Goal: Information Seeking & Learning: Learn about a topic

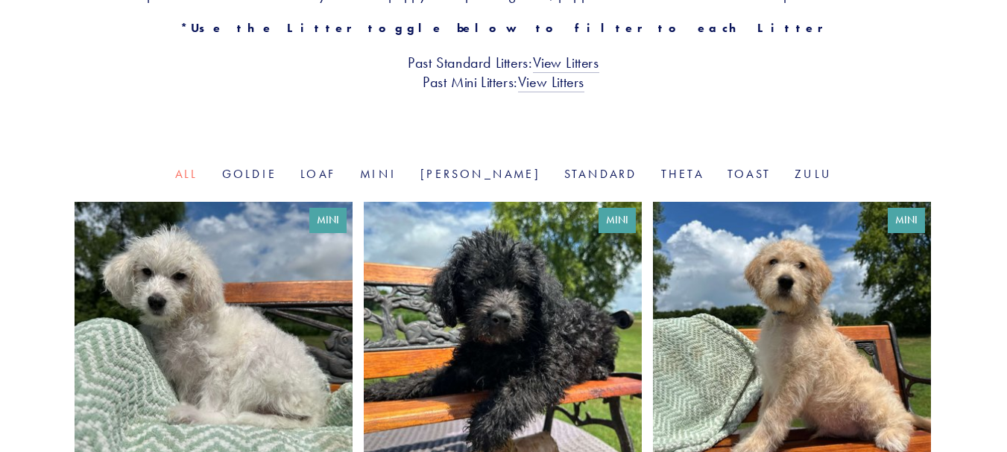
scroll to position [419, 0]
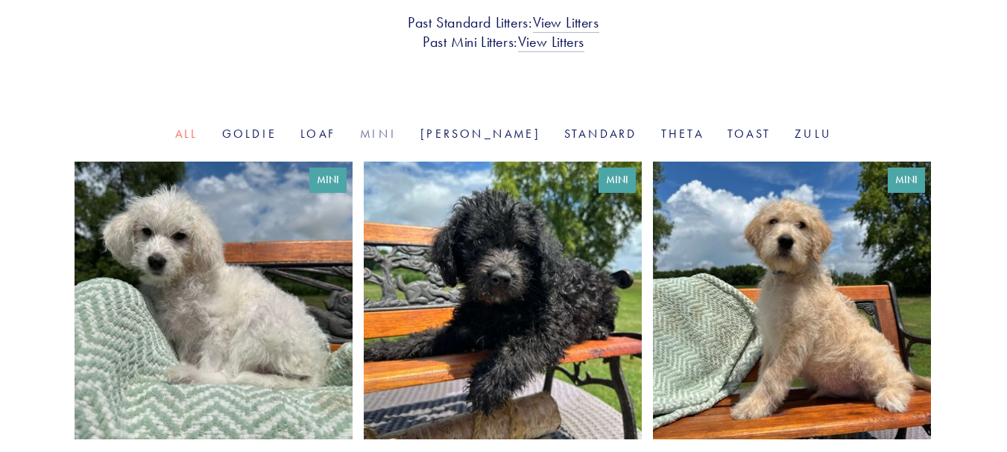
click at [396, 132] on link "Mini" at bounding box center [378, 134] width 37 height 14
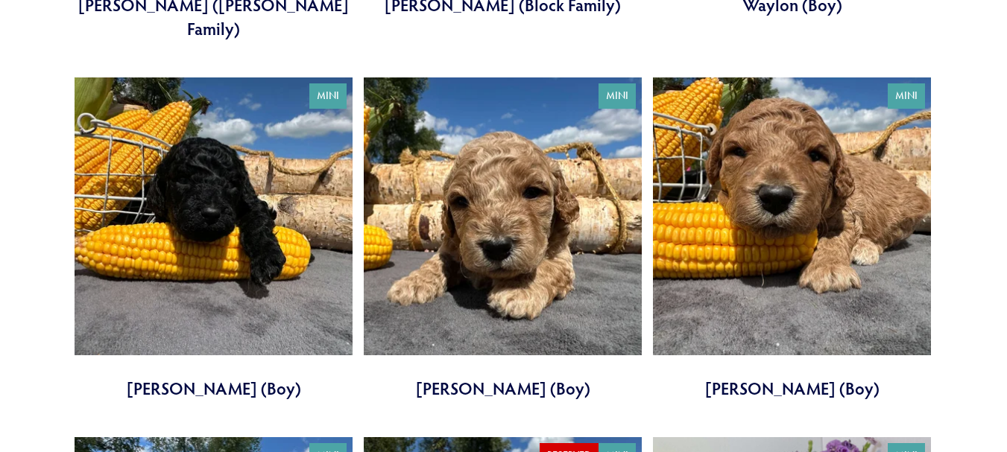
scroll to position [2298, 0]
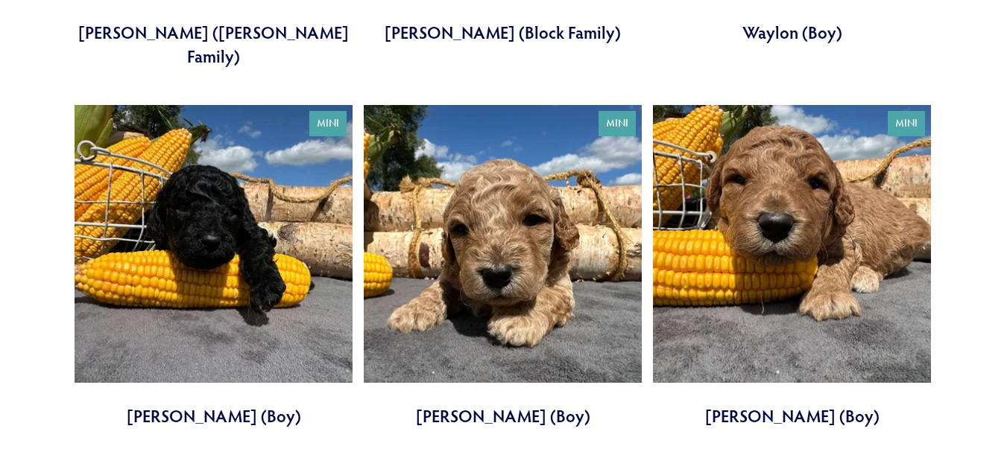
click at [497, 222] on link at bounding box center [503, 266] width 278 height 323
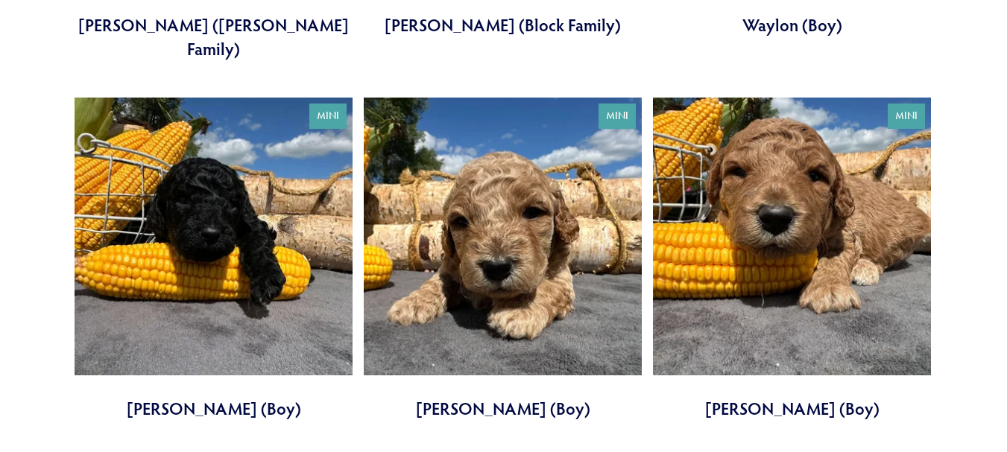
click at [823, 268] on link at bounding box center [792, 259] width 278 height 323
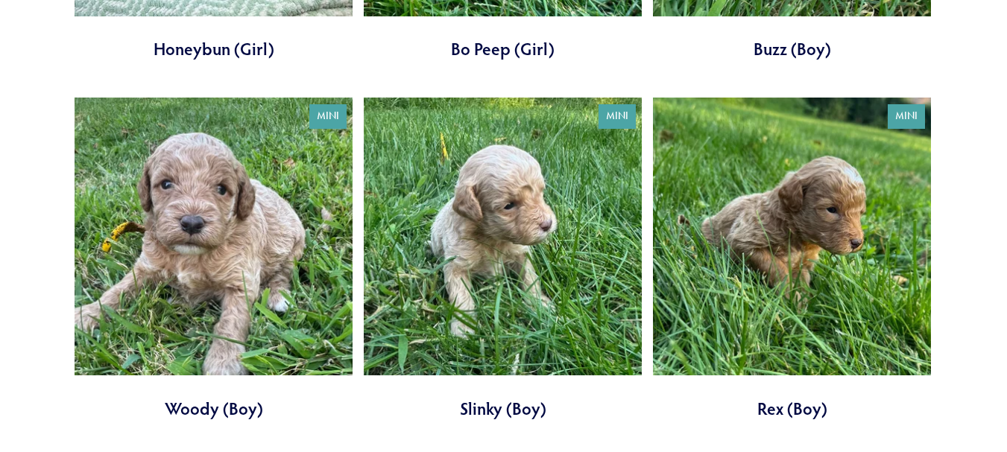
scroll to position [1569, 0]
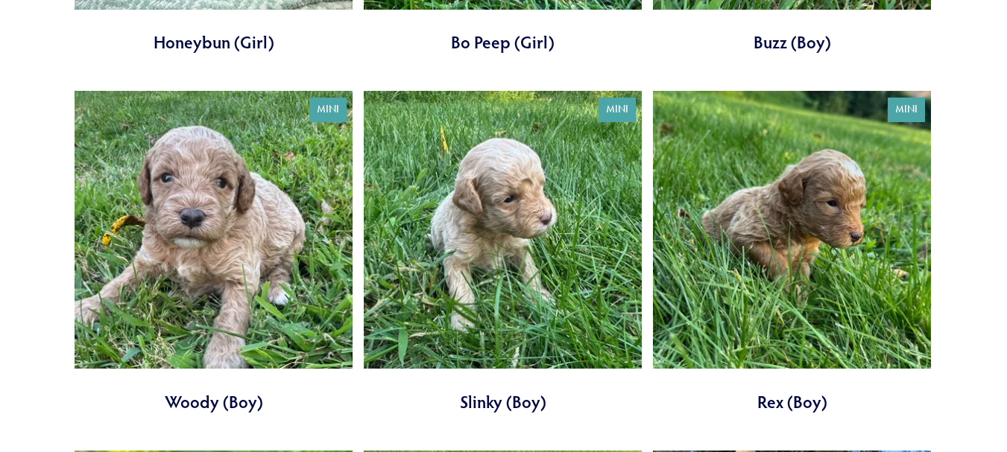
click at [818, 198] on link at bounding box center [792, 252] width 278 height 323
